Goal: Obtain resource: Download file/media

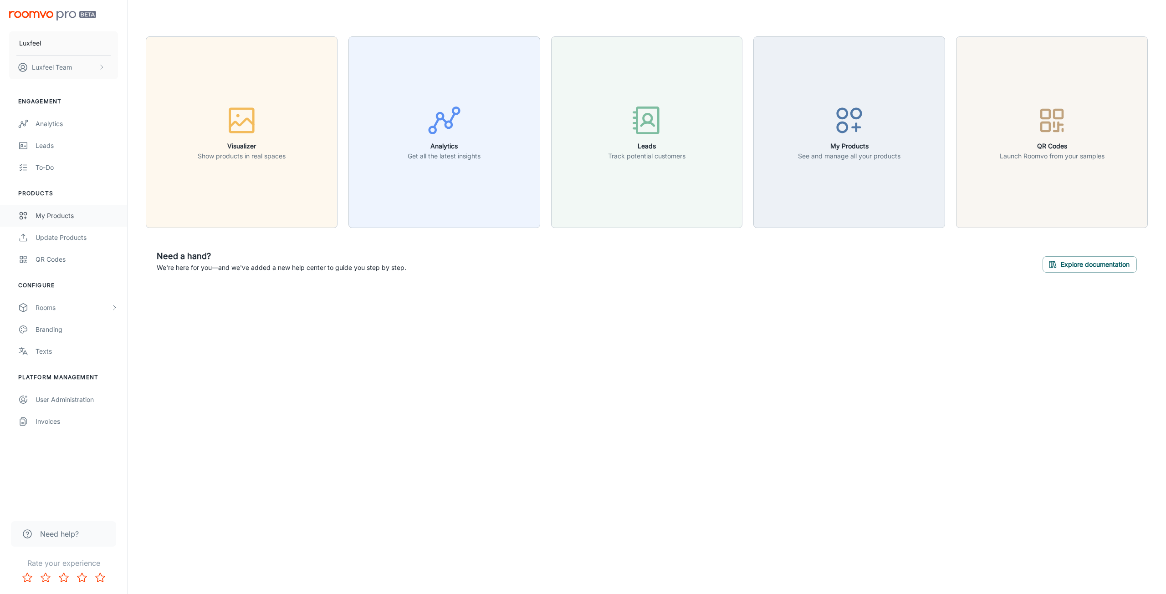
click at [69, 212] on div "My Products" at bounding box center [77, 216] width 82 height 10
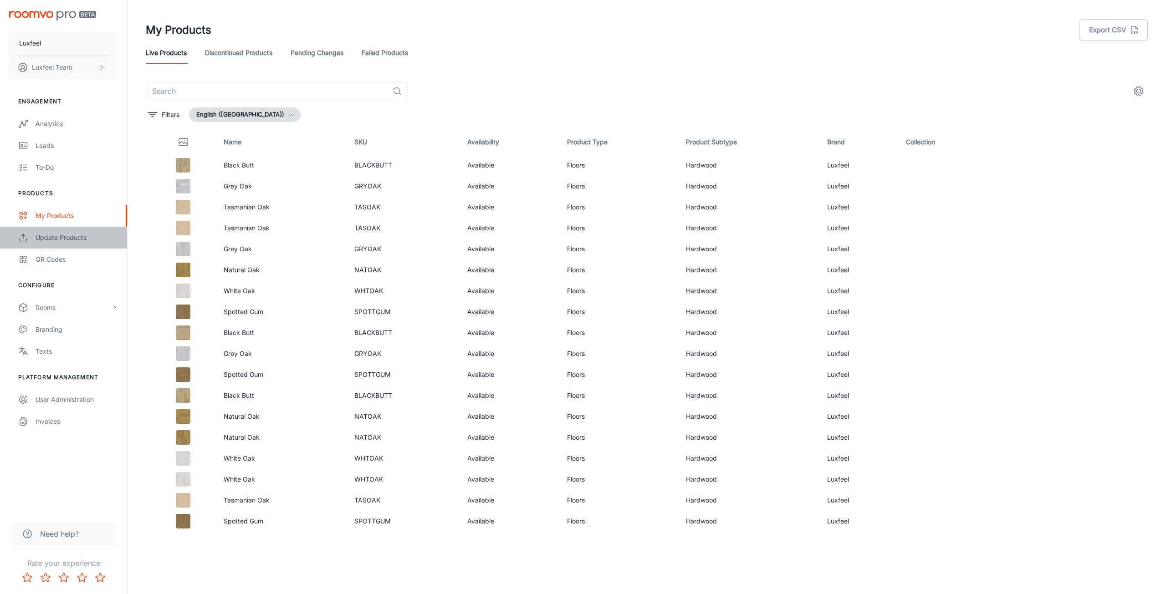
click at [51, 236] on div "Update Products" at bounding box center [77, 238] width 82 height 10
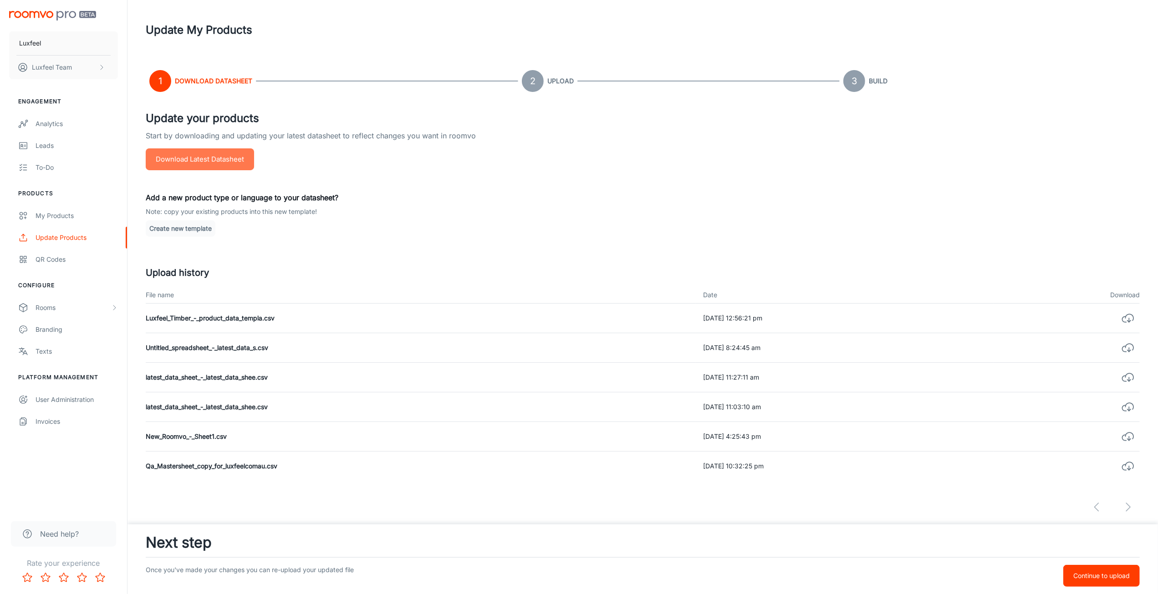
click at [227, 156] on button "Download Latest Datasheet" at bounding box center [200, 159] width 108 height 22
click at [43, 211] on div "My Products" at bounding box center [77, 216] width 82 height 10
